Goal: Find contact information: Find contact information

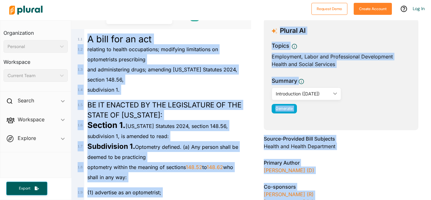
scroll to position [45, 0]
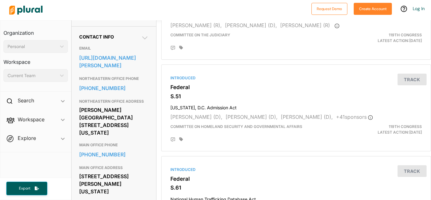
scroll to position [192, 0]
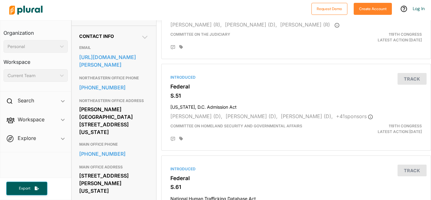
drag, startPoint x: 77, startPoint y: 129, endPoint x: 127, endPoint y: 142, distance: 52.1
copy div "Olcott Plaza 820 9th St. North, Suite 105 Virginia, MN 55792"
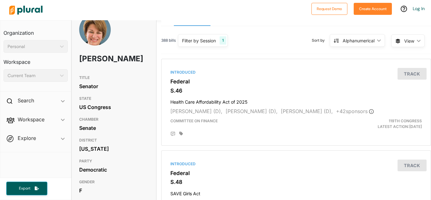
scroll to position [0, 0]
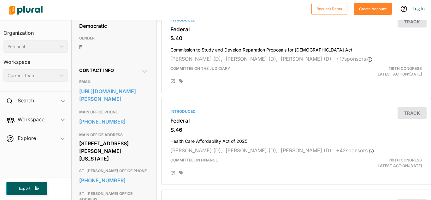
scroll to position [160, 0]
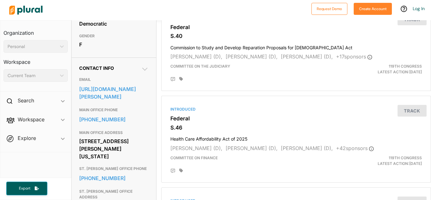
drag, startPoint x: 79, startPoint y: 140, endPoint x: 136, endPoint y: 157, distance: 59.5
click at [136, 157] on div "720 Hart Senate Office Building Washington, DC 20510" at bounding box center [113, 148] width 69 height 25
copy div "720 Hart Senate Office Building Washington, DC 20510"
click at [130, 92] on link "https://www.smith.senate.gov/share-your-opinion/" at bounding box center [113, 92] width 69 height 17
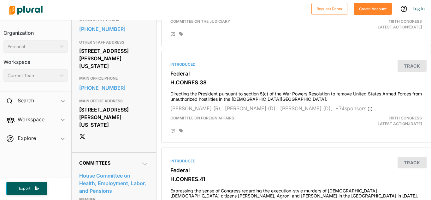
scroll to position [338, 0]
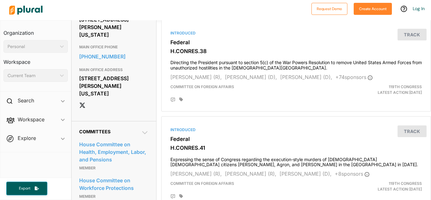
drag, startPoint x: 79, startPoint y: 109, endPoint x: 135, endPoint y: 123, distance: 58.0
click at [135, 98] on div "1730 Longworth House Office Building Washington, DC 20515" at bounding box center [113, 86] width 69 height 25
copy div "1730 Longworth House Office Building Washington, DC 20515"
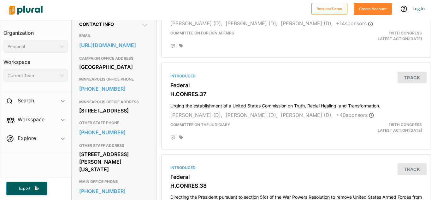
scroll to position [208, 0]
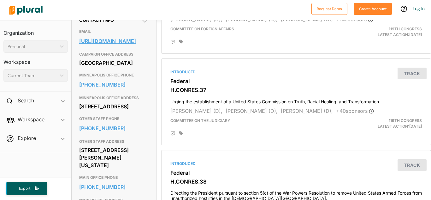
click at [118, 46] on link "https://omar.house.gov/address_authentication?form=/contact/email-me" at bounding box center [113, 40] width 69 height 9
